Goal: Task Accomplishment & Management: Complete application form

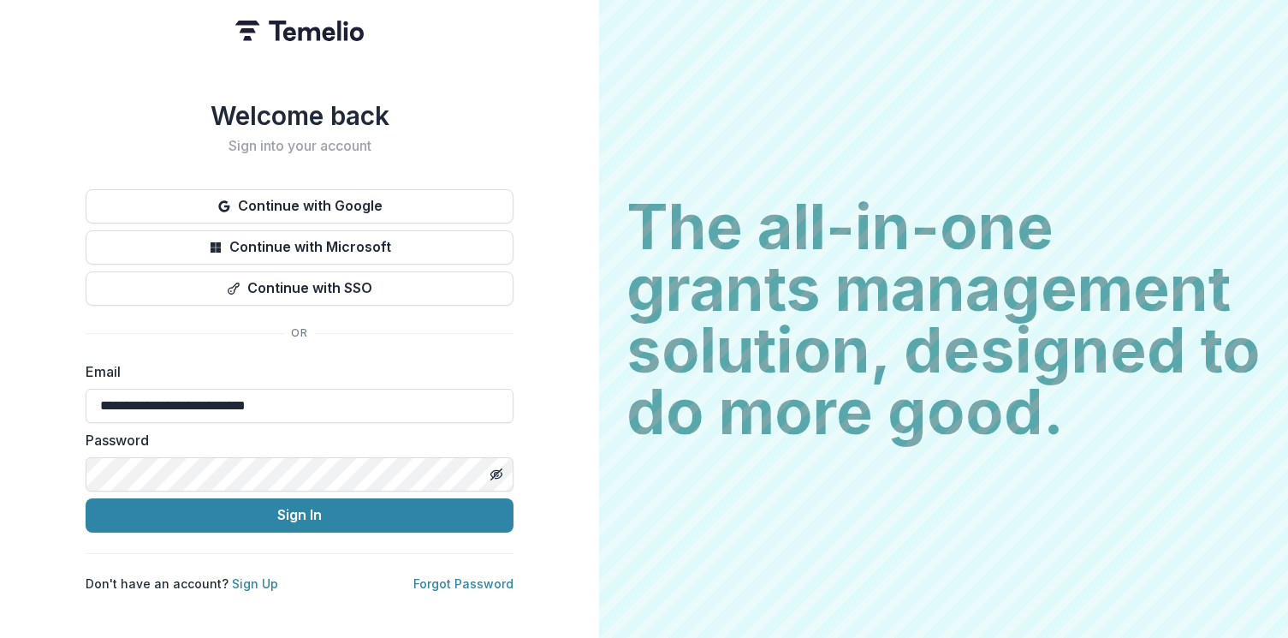
click at [340, 519] on button "Sign In" at bounding box center [300, 515] width 428 height 34
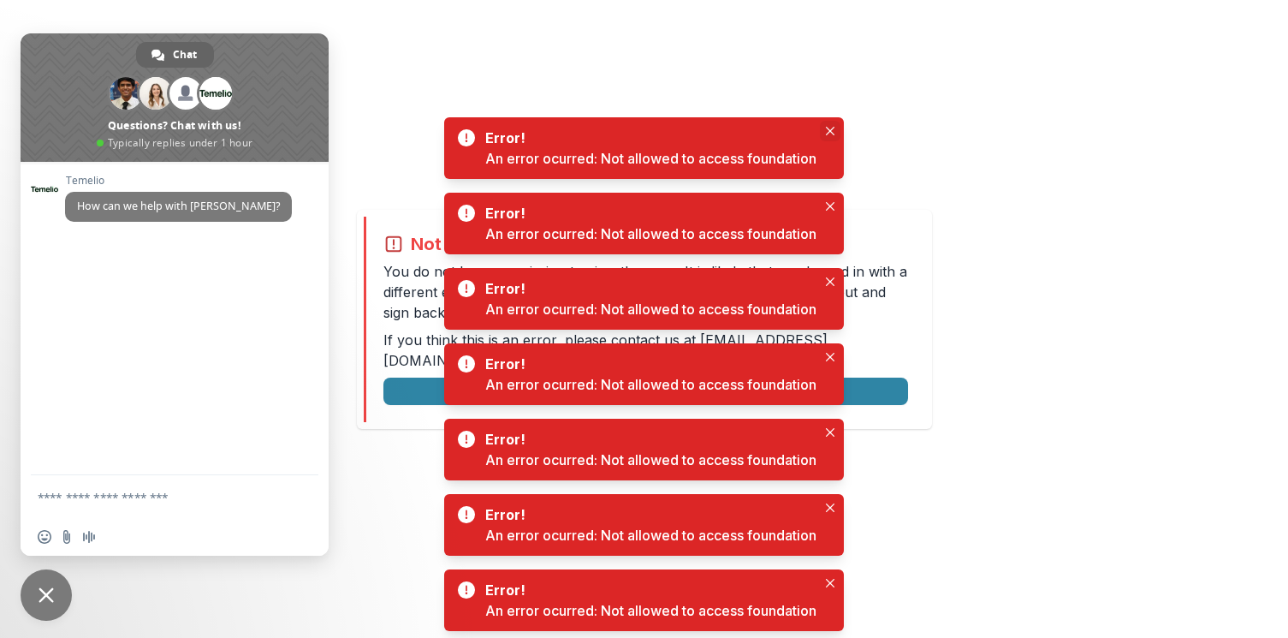
click at [830, 127] on icon "Close" at bounding box center [830, 131] width 9 height 9
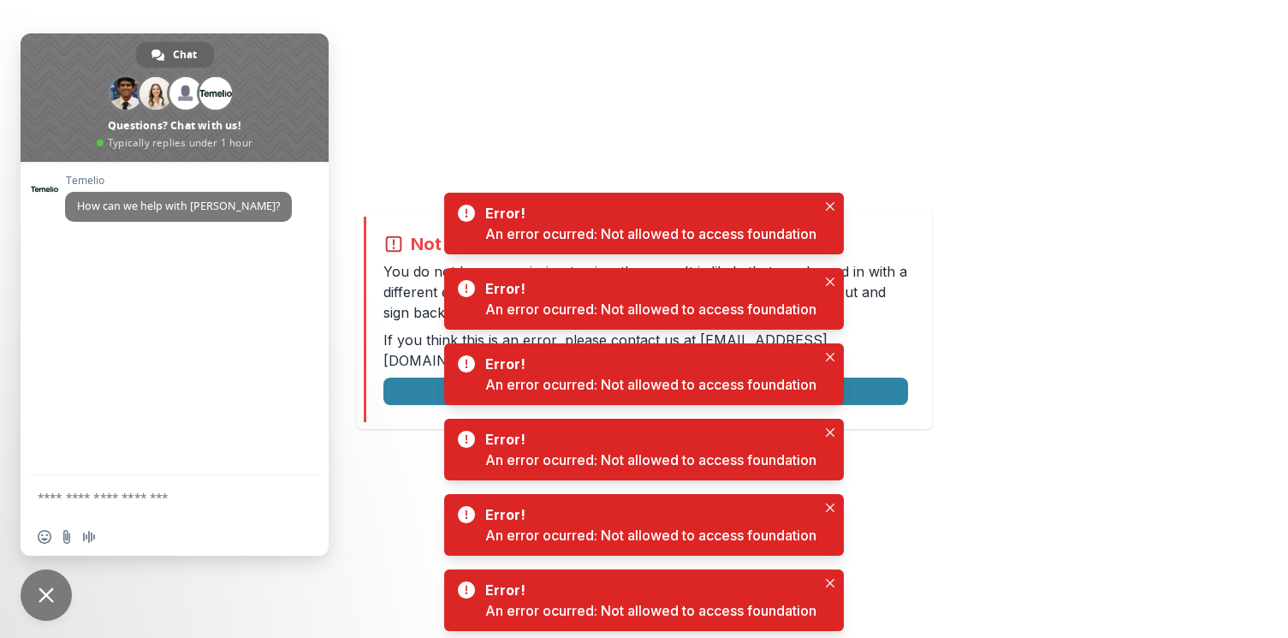
click at [830, 127] on div "Not allowed to view page You do not have permission to view the page. It is lik…" at bounding box center [644, 319] width 1288 height 638
click at [834, 208] on icon "Close" at bounding box center [830, 206] width 9 height 9
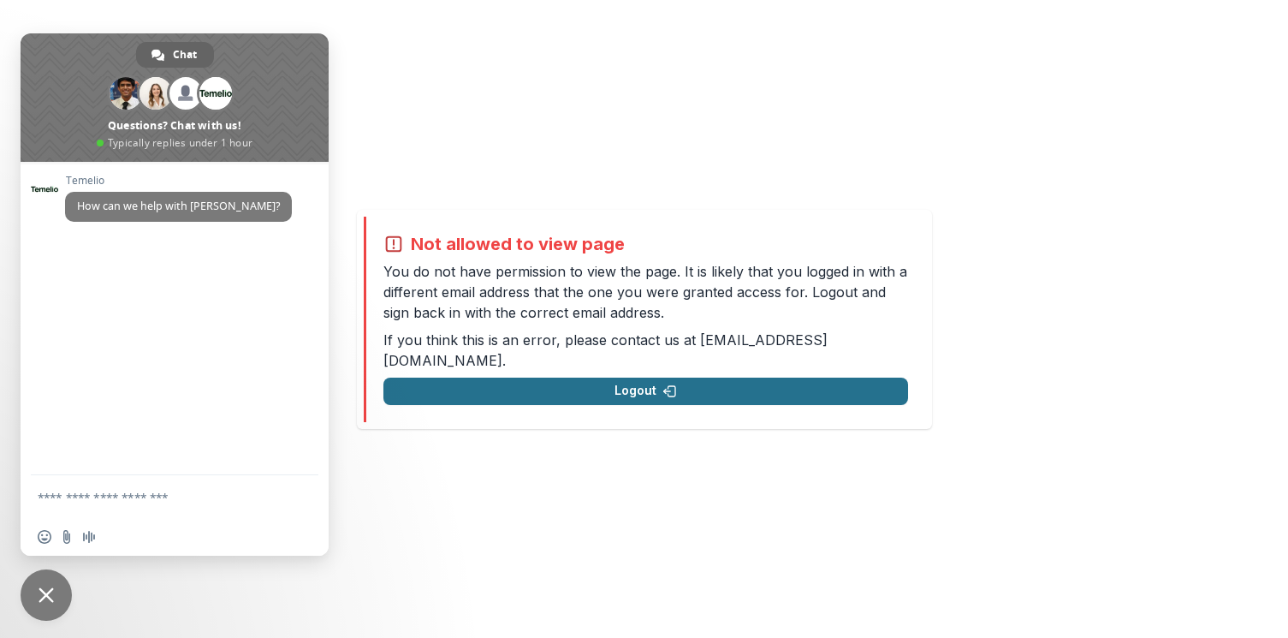
click at [700, 383] on button "Logout" at bounding box center [645, 390] width 525 height 27
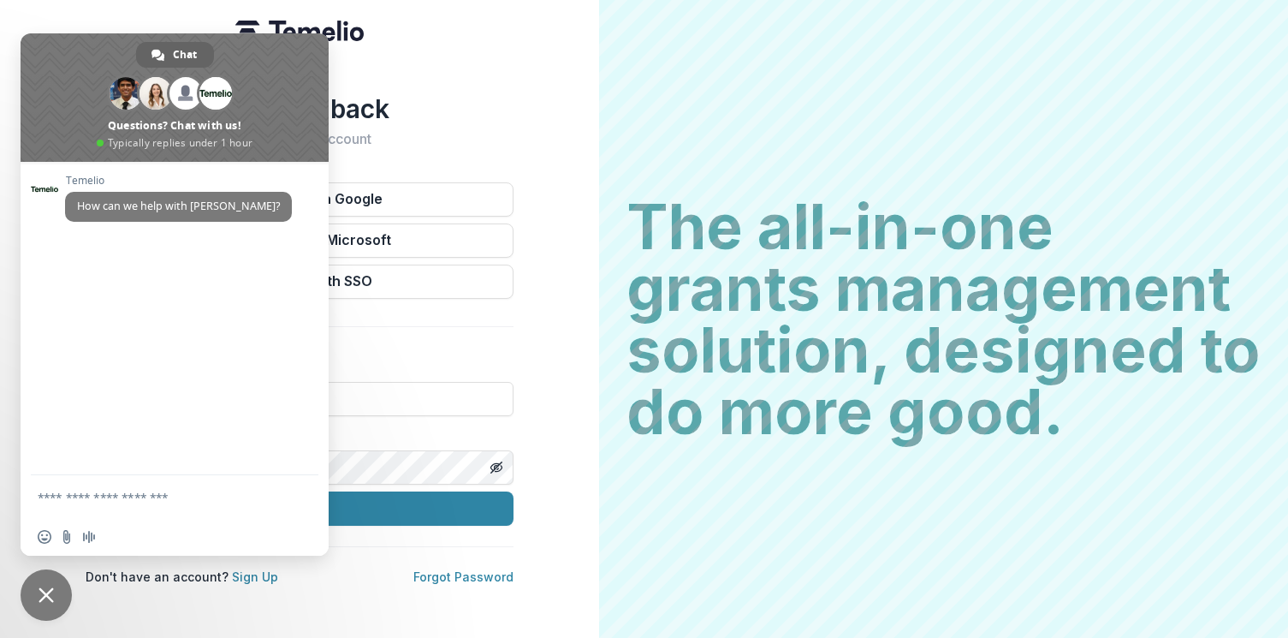
click at [52, 591] on span "Close chat" at bounding box center [46, 594] width 15 height 15
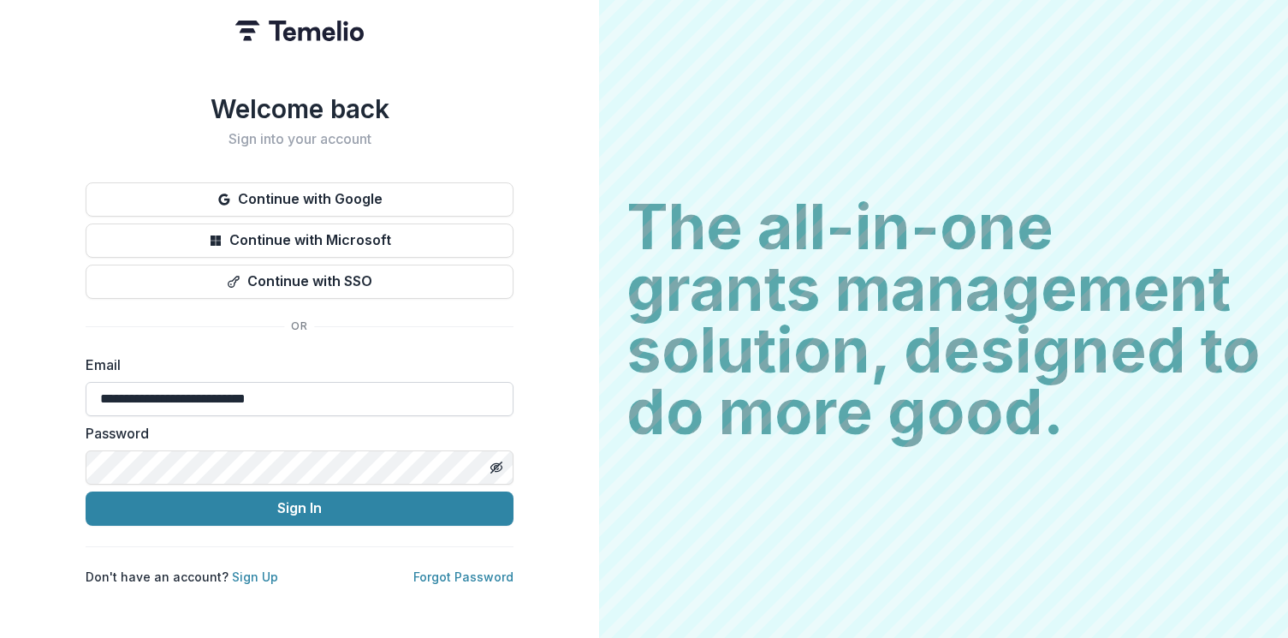
click at [343, 394] on input "**********" at bounding box center [300, 399] width 428 height 34
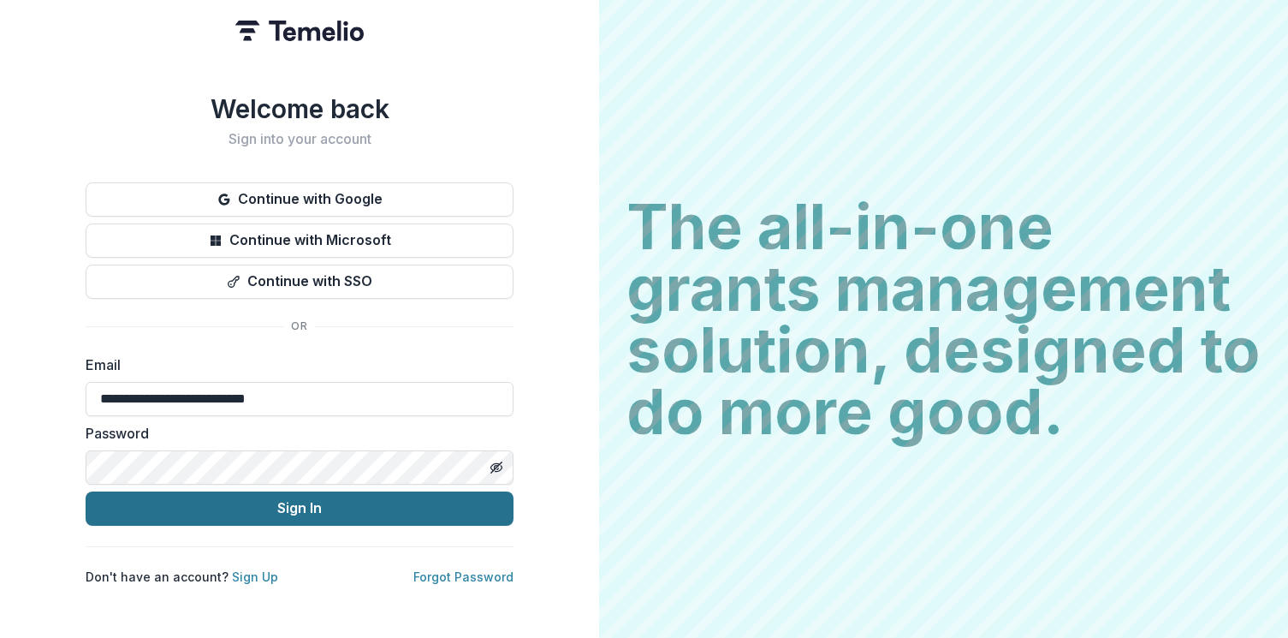
click at [329, 515] on button "Sign In" at bounding box center [300, 508] width 428 height 34
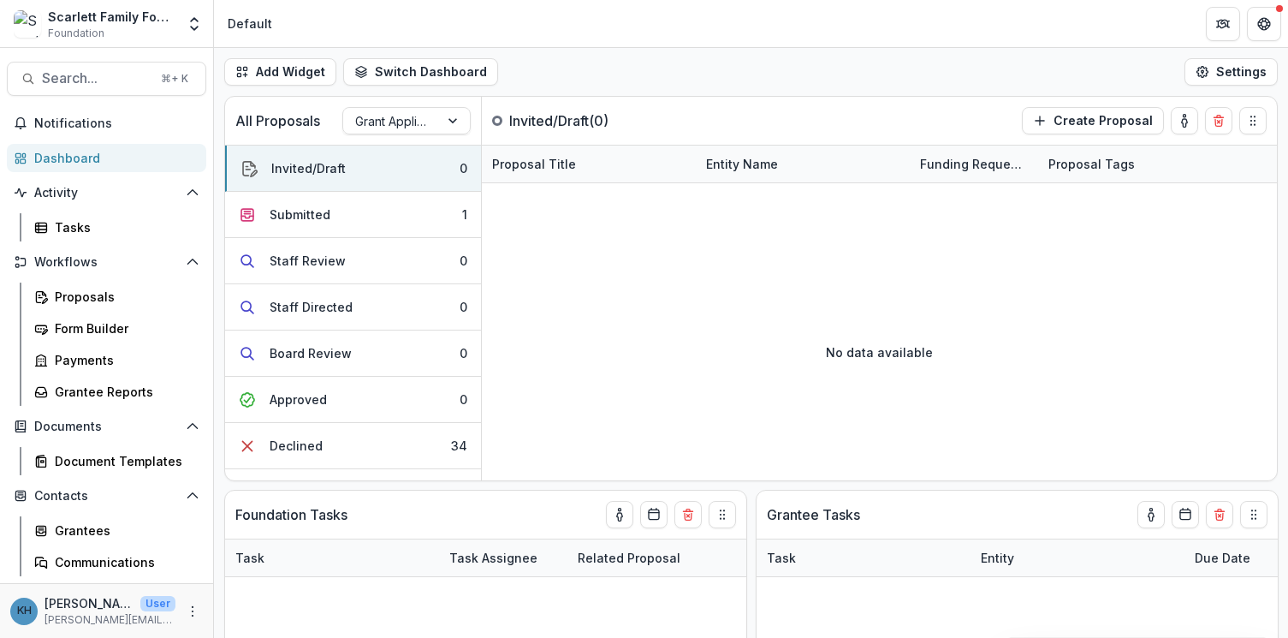
click at [880, 56] on div "Add Widget Switch Dashboard Default New Dashboard Settings" at bounding box center [751, 72] width 1074 height 48
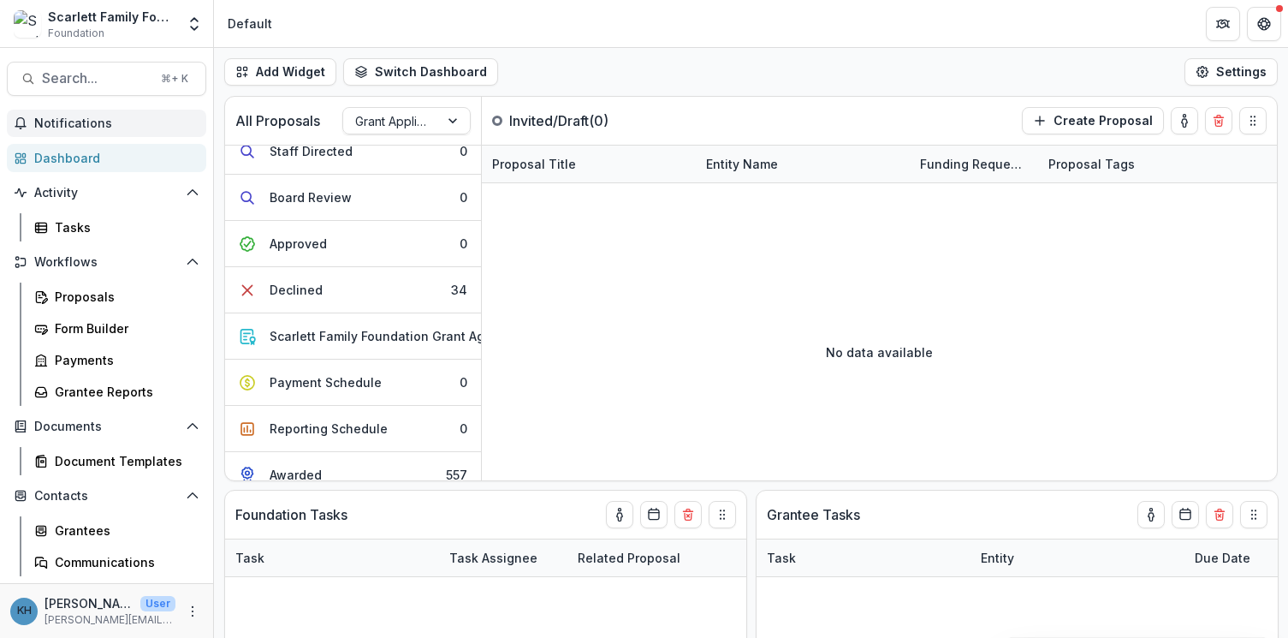
click at [86, 128] on span "Notifications" at bounding box center [116, 123] width 165 height 15
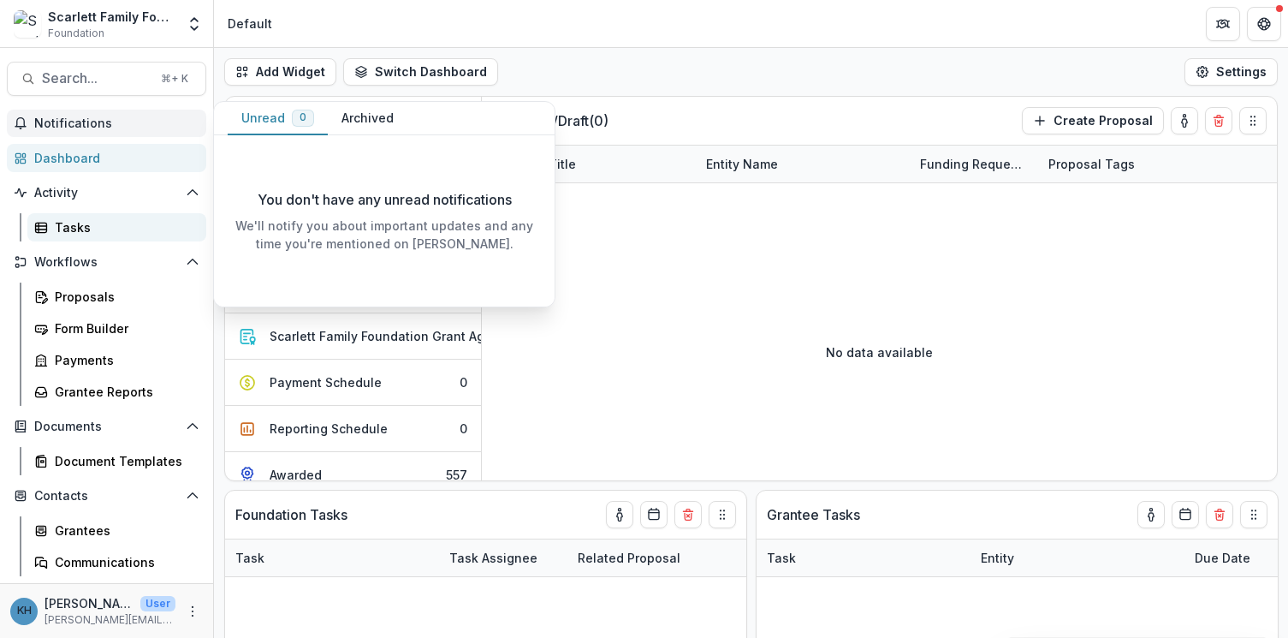
click at [128, 223] on div "Tasks" at bounding box center [124, 227] width 138 height 18
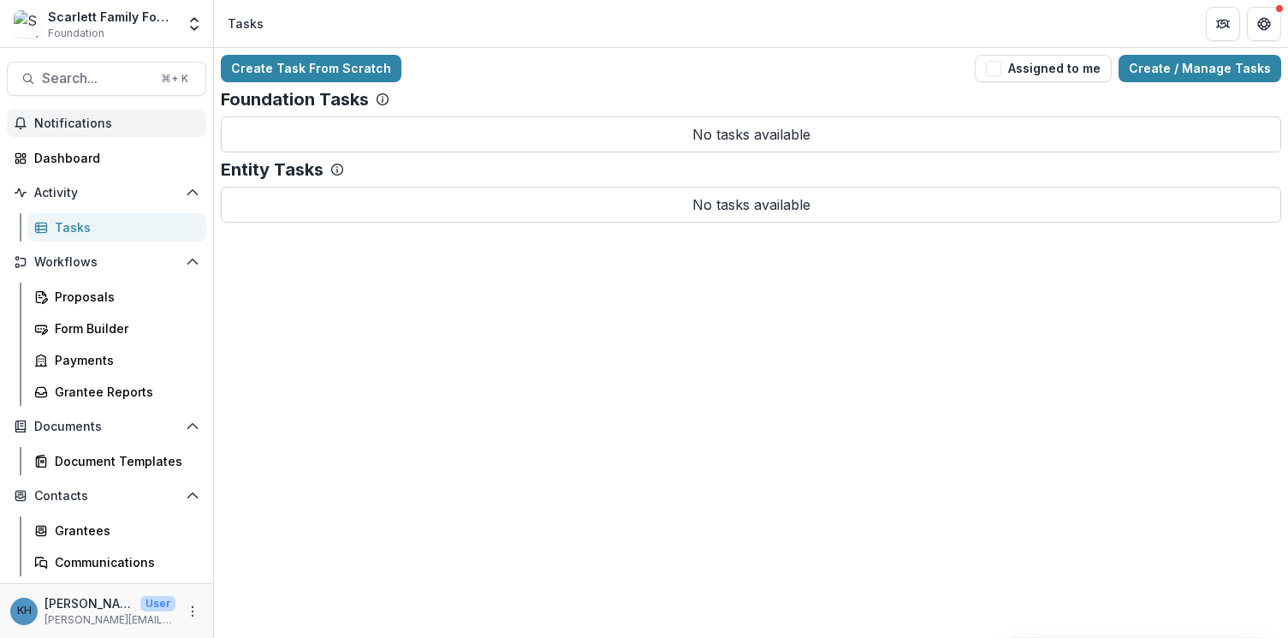
click at [86, 133] on button "Notifications" at bounding box center [106, 123] width 199 height 27
click at [102, 160] on div "Dashboard" at bounding box center [113, 158] width 158 height 18
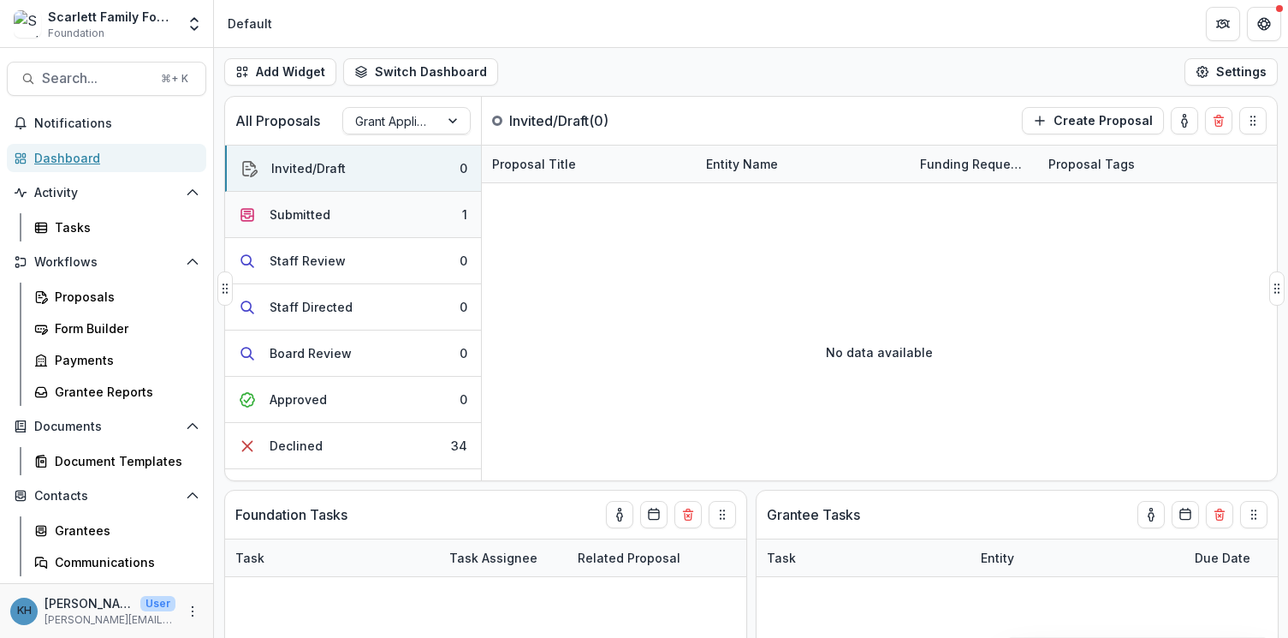
scroll to position [0, 2]
click at [1100, 110] on button "Create Proposal" at bounding box center [1093, 120] width 142 height 27
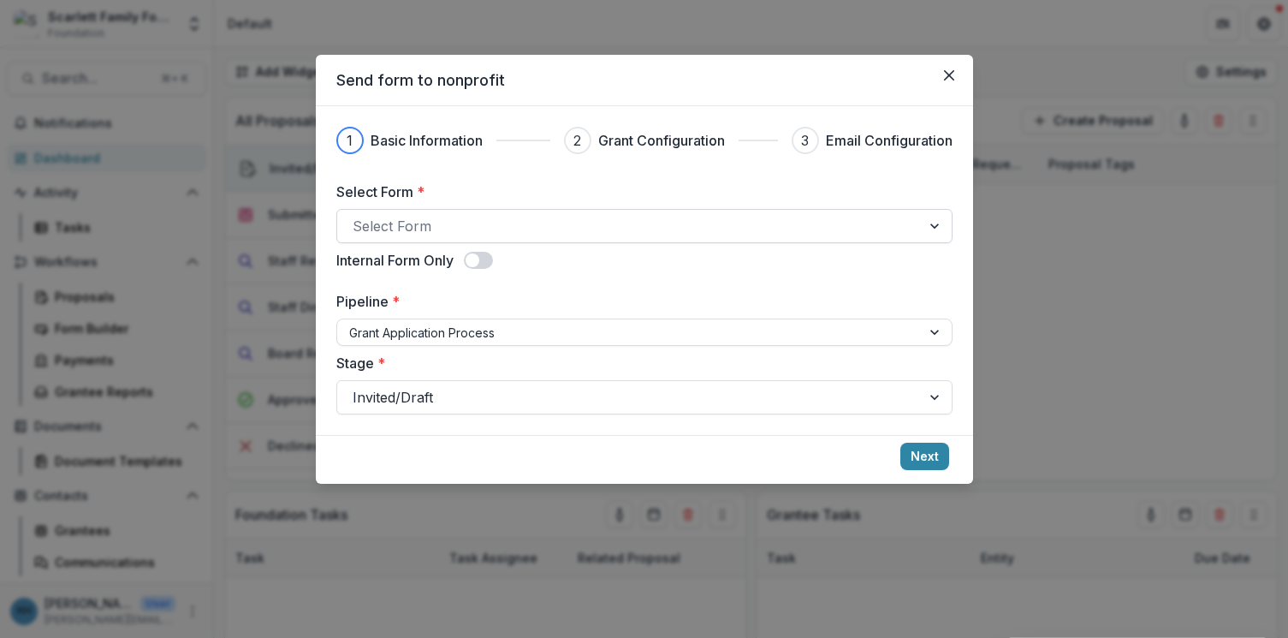
click at [538, 217] on div at bounding box center [629, 226] width 553 height 24
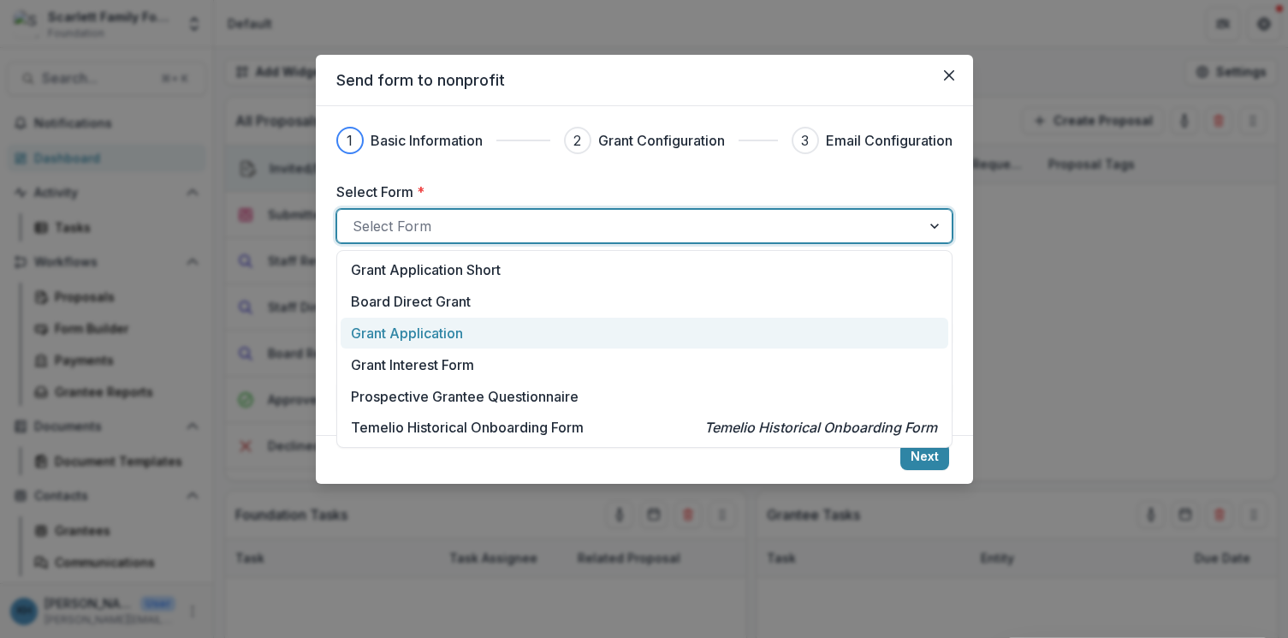
click at [607, 330] on div "Grant Application" at bounding box center [643, 333] width 585 height 21
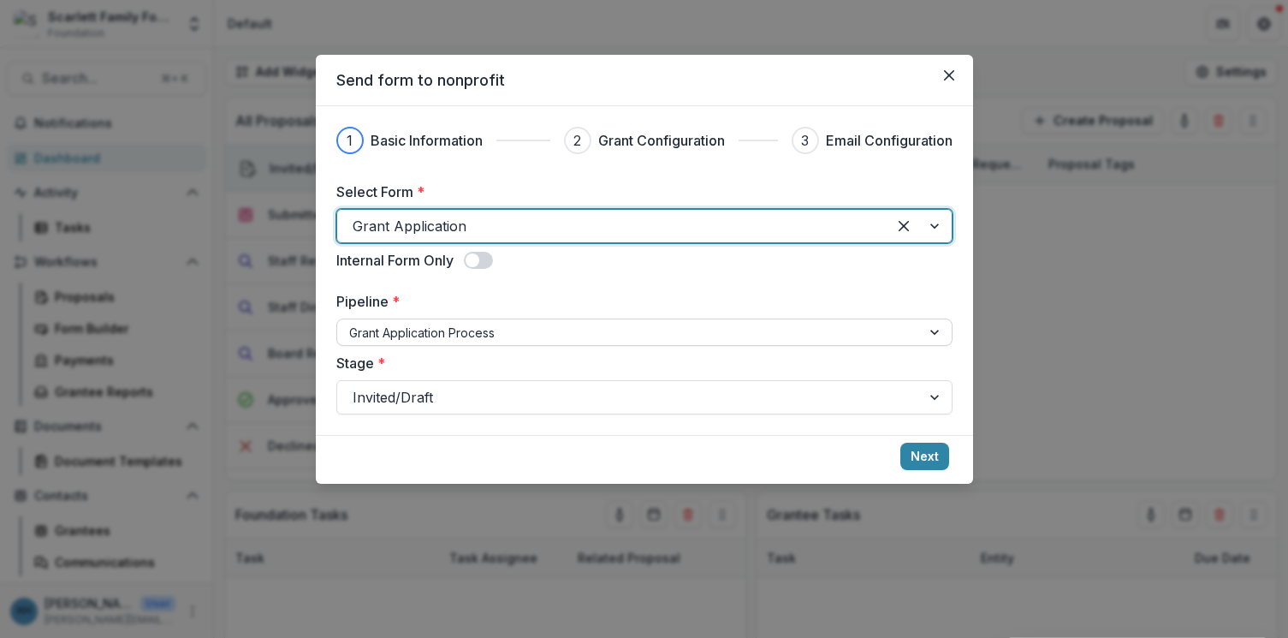
click at [516, 334] on div at bounding box center [629, 332] width 560 height 21
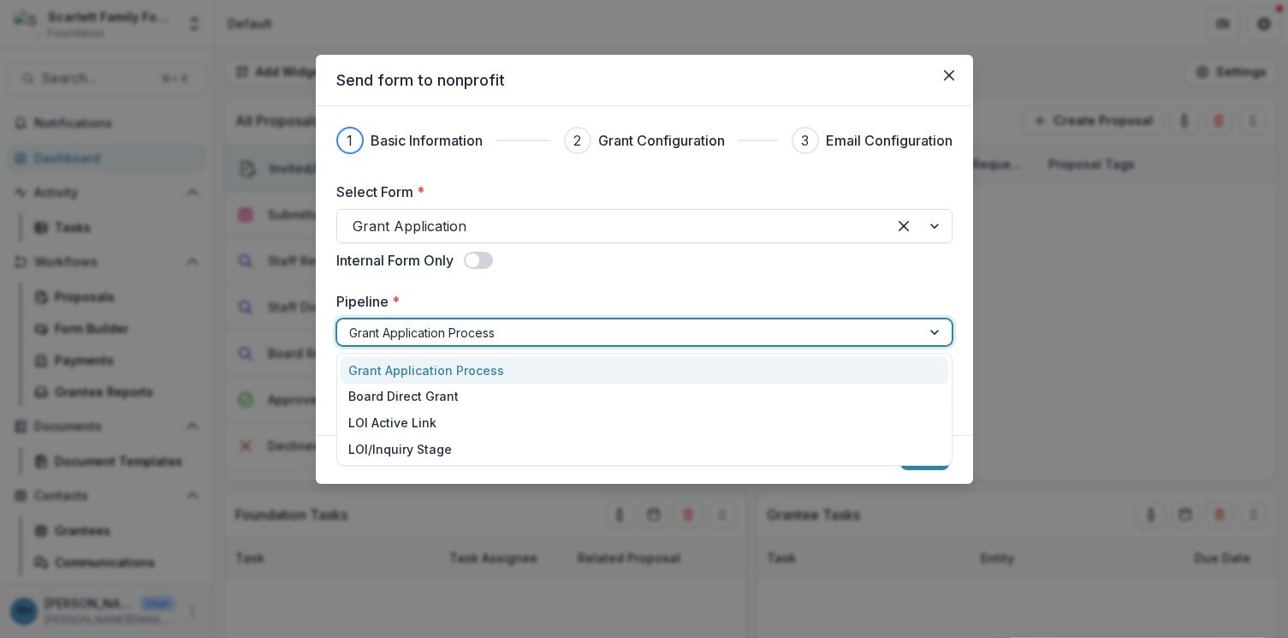
click at [587, 281] on div "Select Form * Grant Application Internal Form Only Pipeline * Grant Application…" at bounding box center [644, 297] width 616 height 233
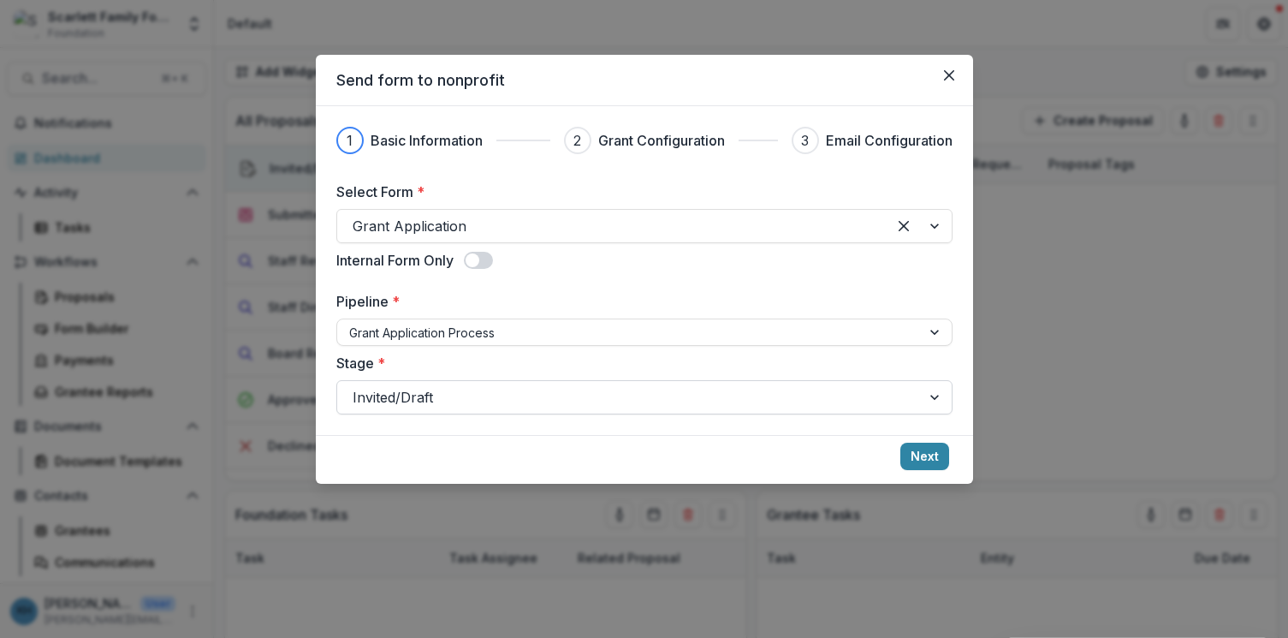
click at [581, 398] on div at bounding box center [629, 397] width 553 height 24
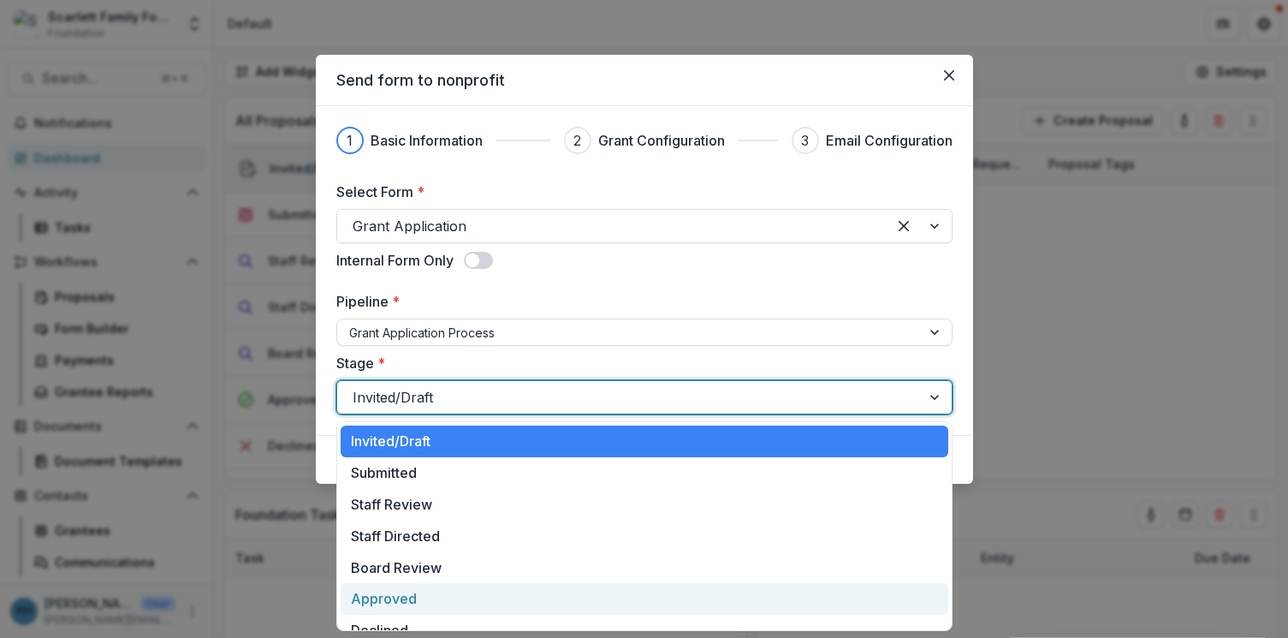
click at [585, 589] on div "Approved" at bounding box center [645, 599] width 608 height 32
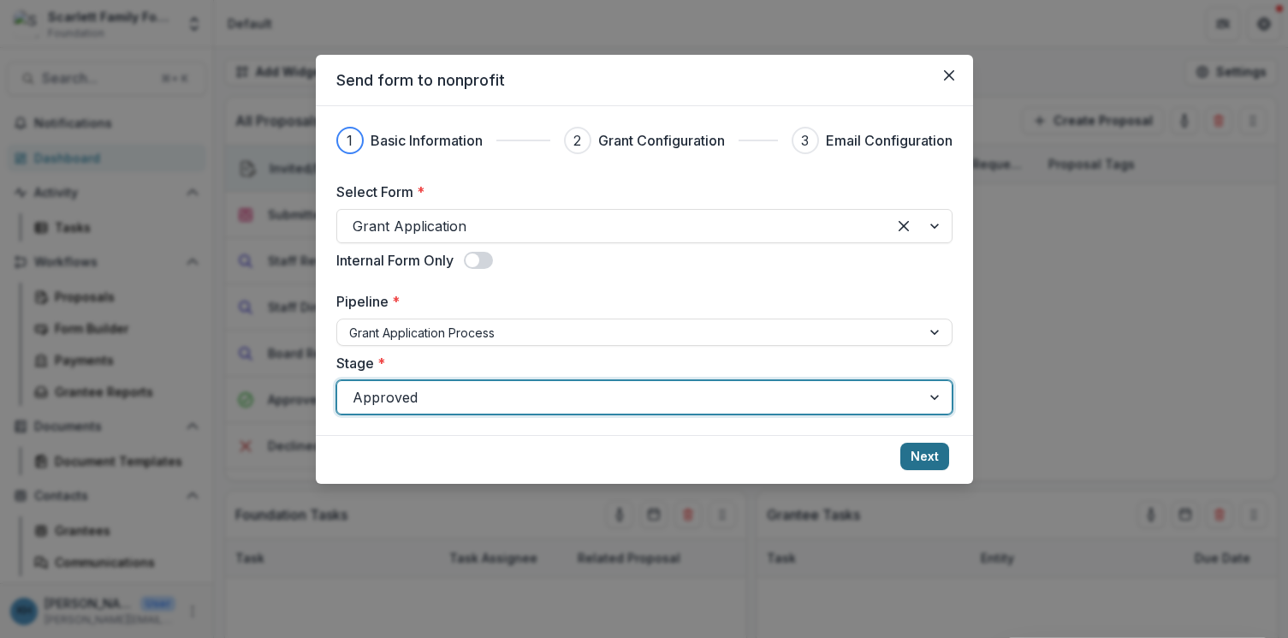
click at [934, 454] on button "Next" at bounding box center [924, 455] width 49 height 27
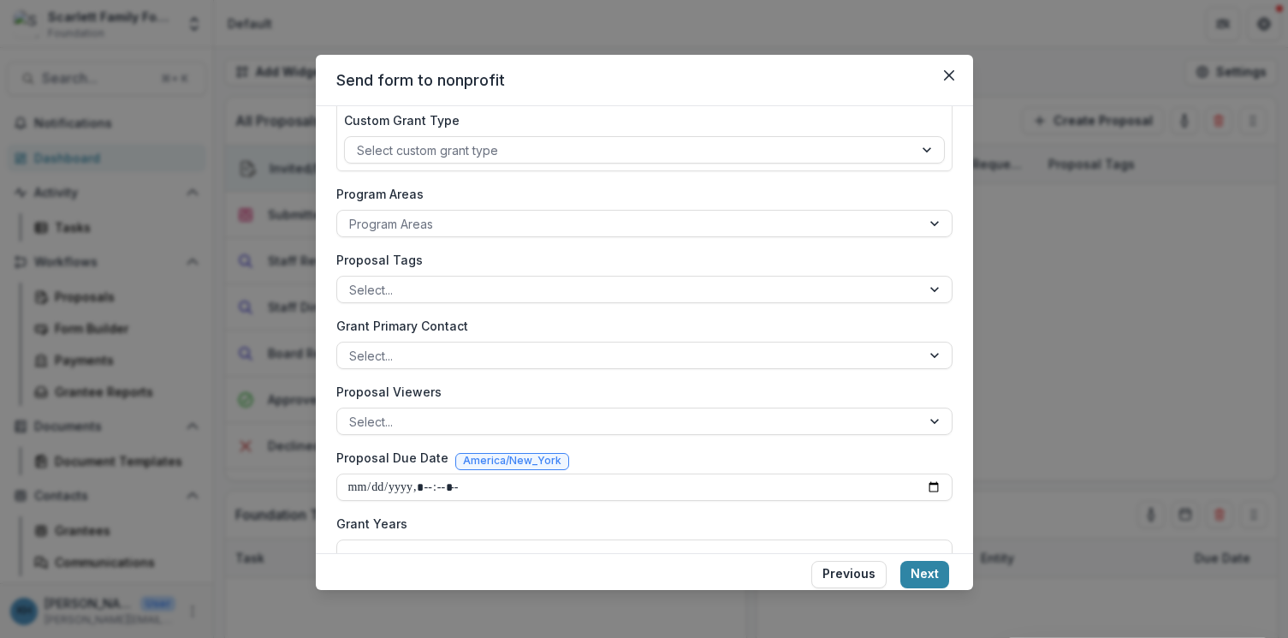
scroll to position [260, 0]
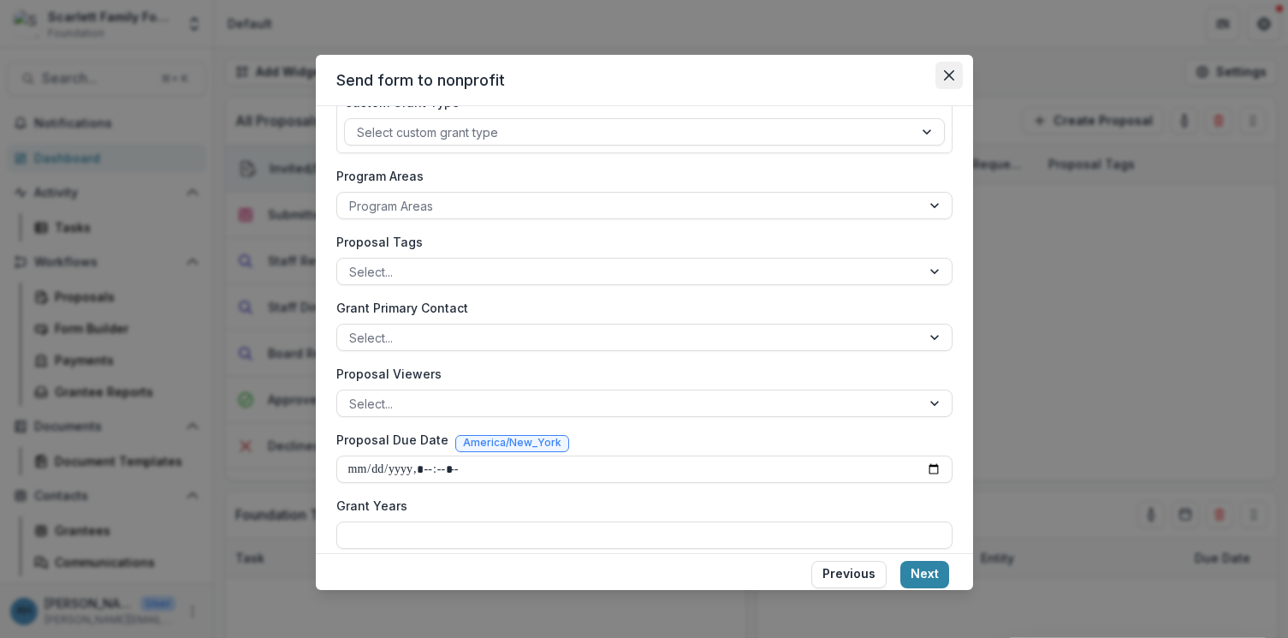
click at [946, 75] on icon "Close" at bounding box center [949, 75] width 10 height 10
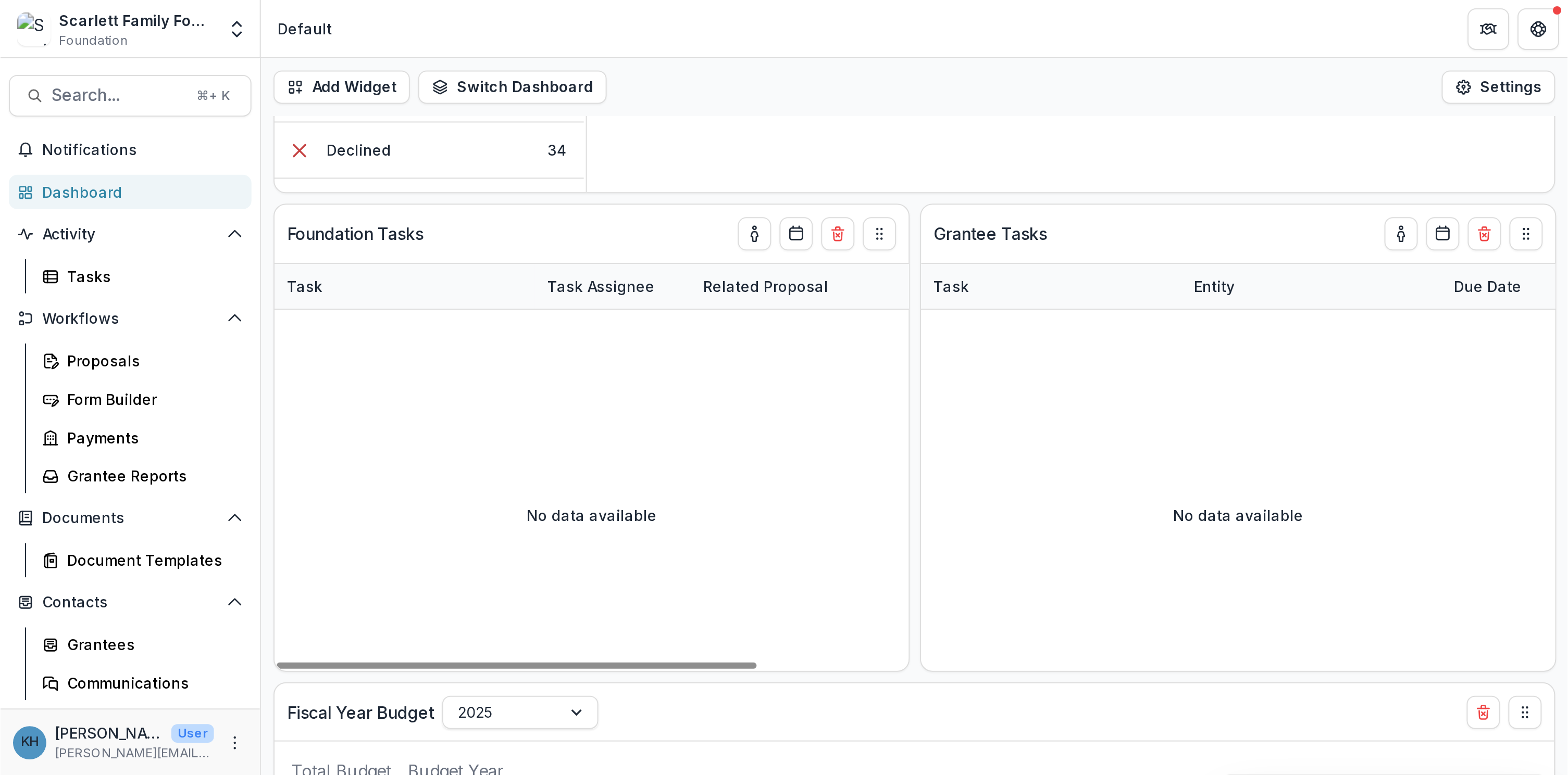
scroll to position [0, 0]
